Goal: Task Accomplishment & Management: Use online tool/utility

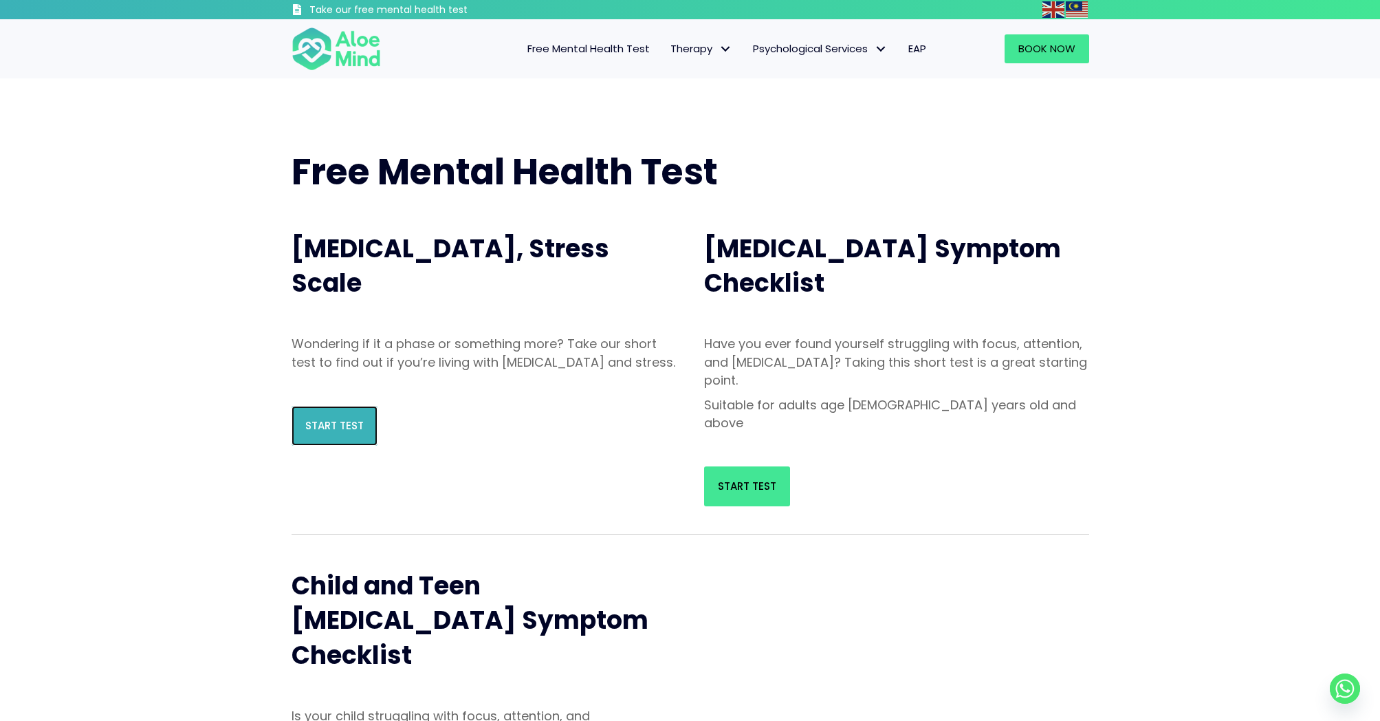
click at [349, 446] on link "Start Test" at bounding box center [335, 426] width 86 height 40
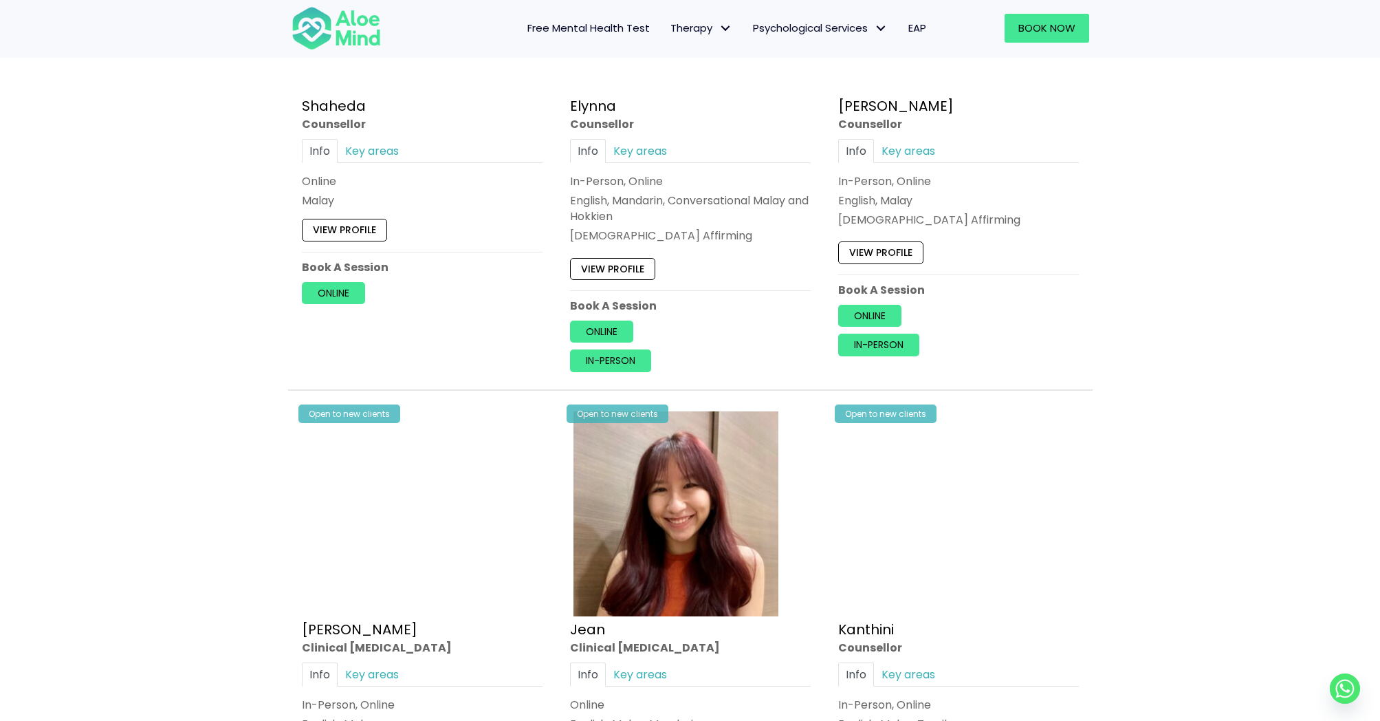
scroll to position [1299, 0]
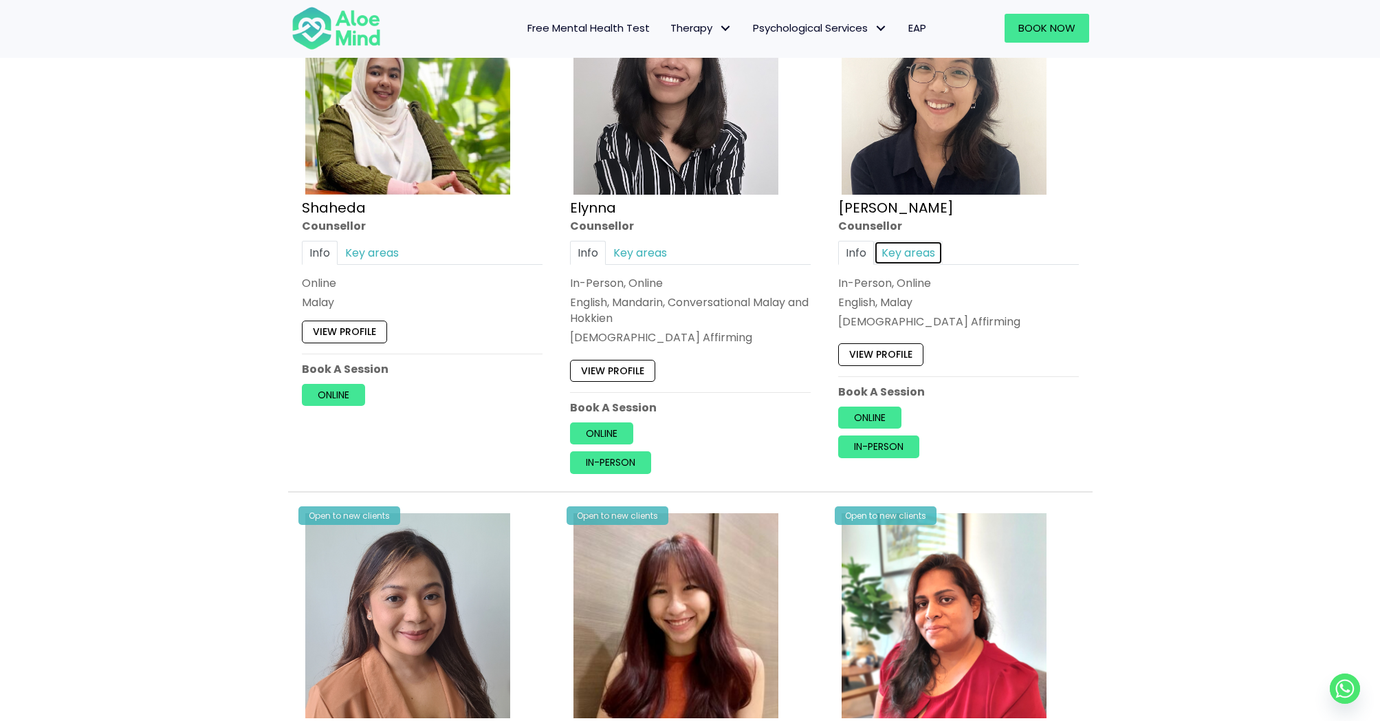
click at [918, 259] on link "Key areas" at bounding box center [908, 253] width 69 height 24
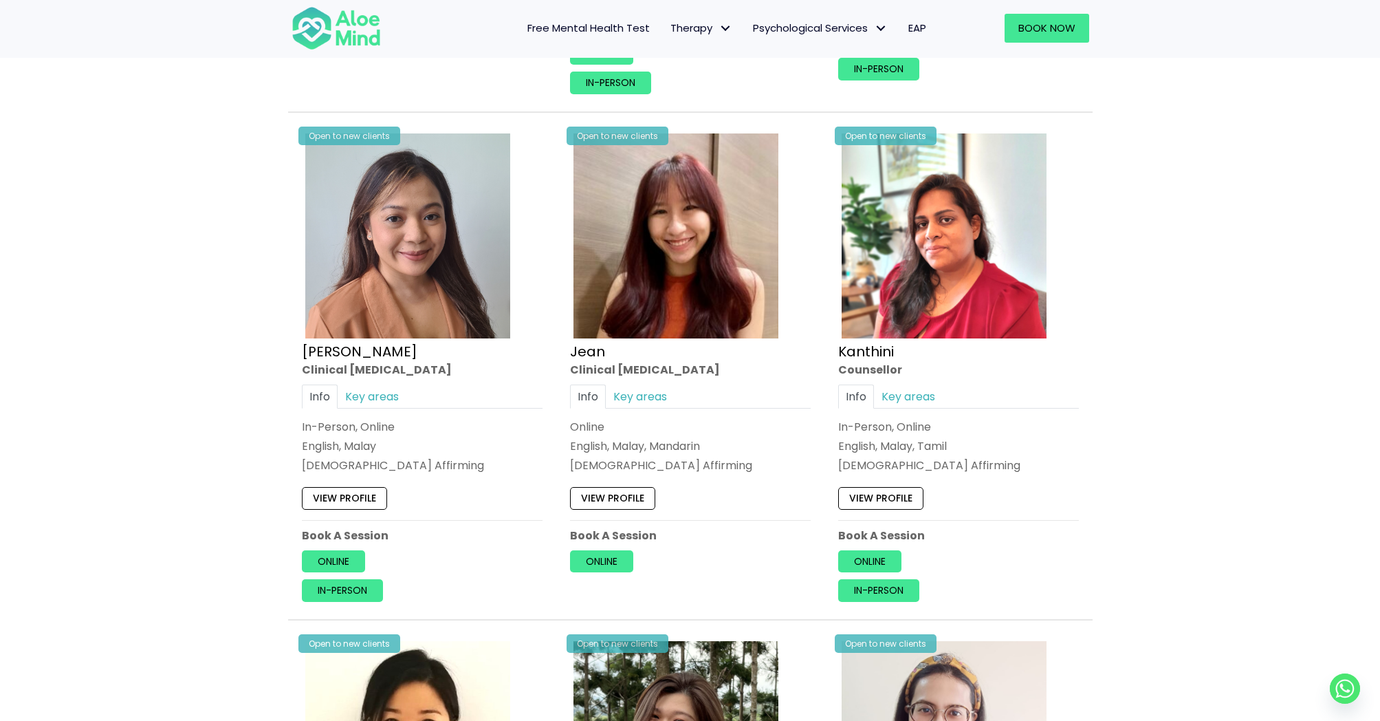
scroll to position [1693, 0]
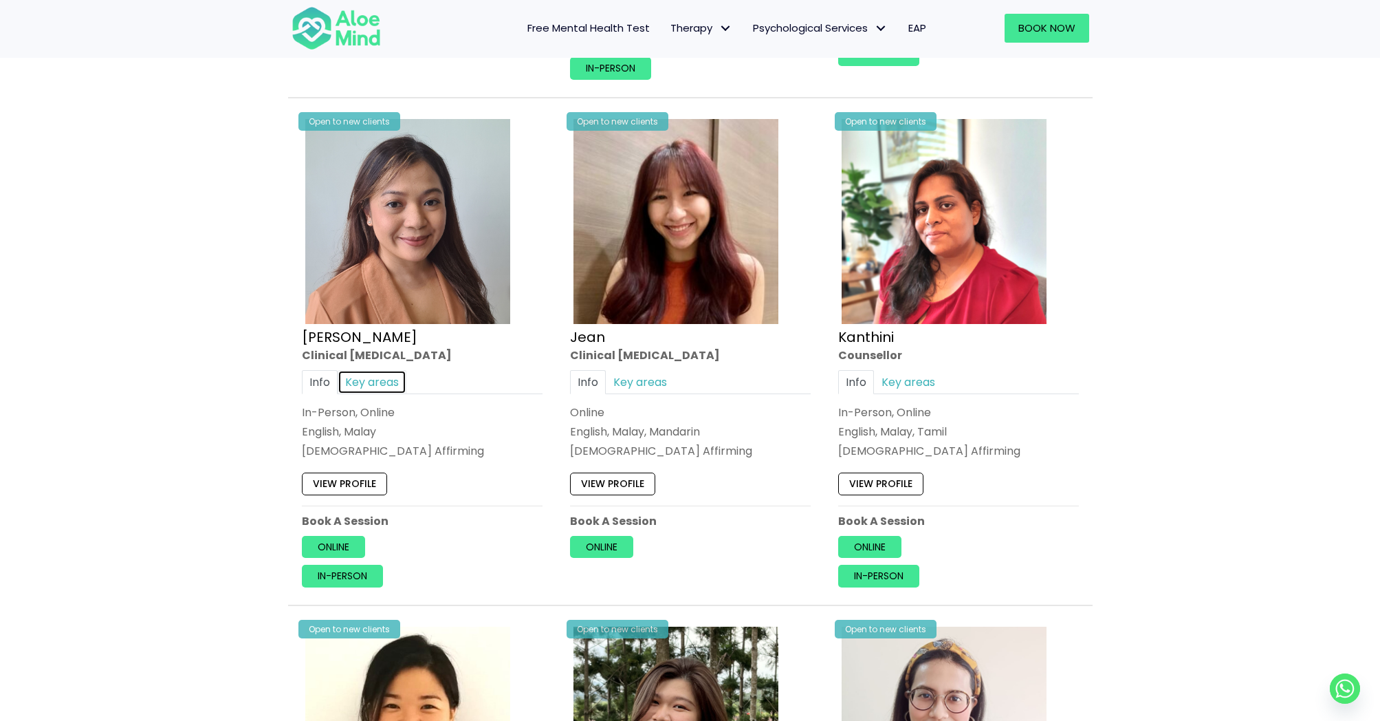
click at [372, 389] on link "Key areas" at bounding box center [372, 382] width 69 height 24
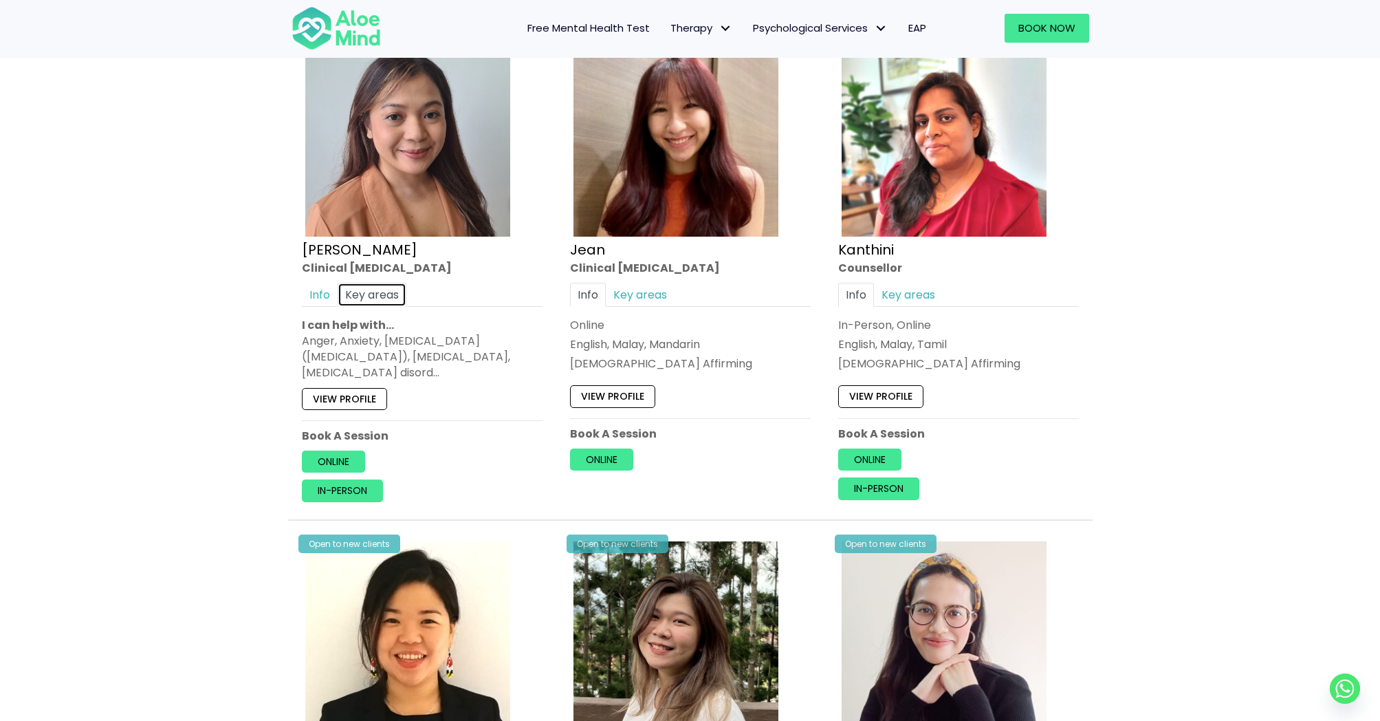
scroll to position [1800, 0]
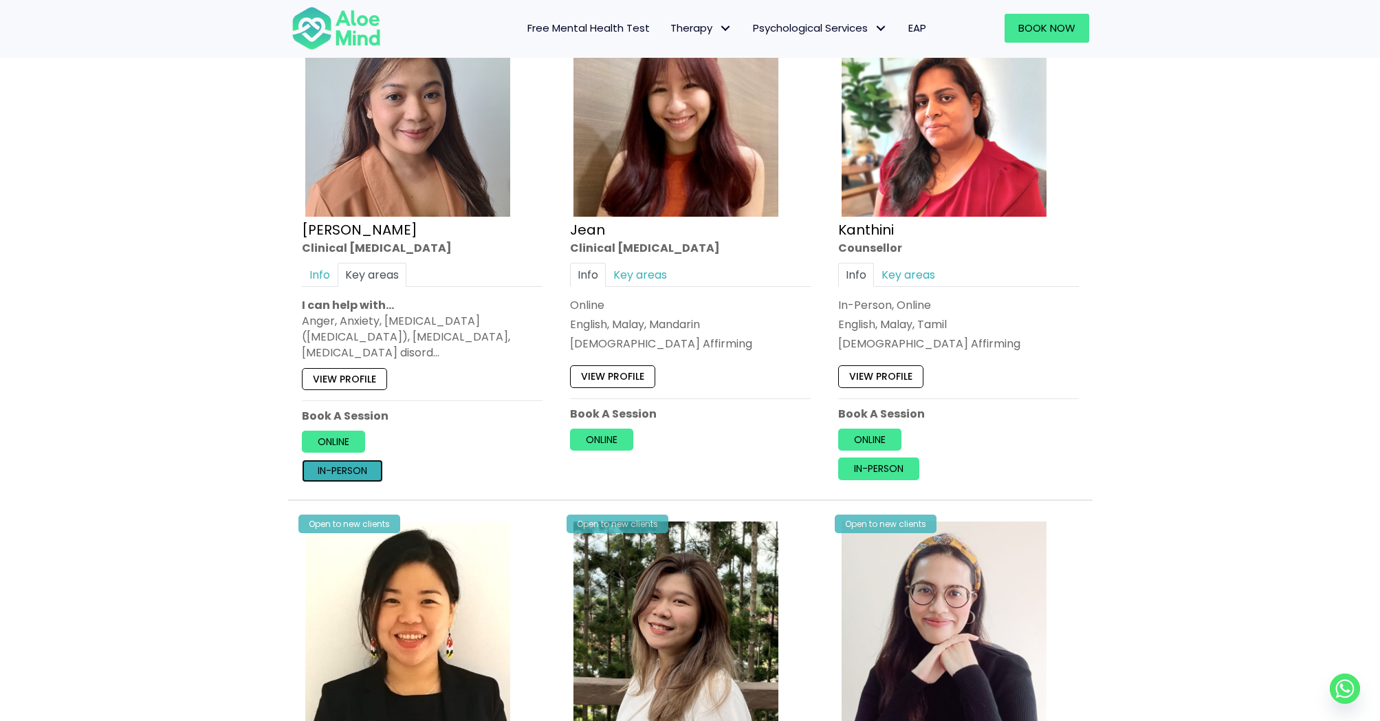
click at [360, 470] on link "In-person" at bounding box center [342, 470] width 81 height 22
